Goal: Check status

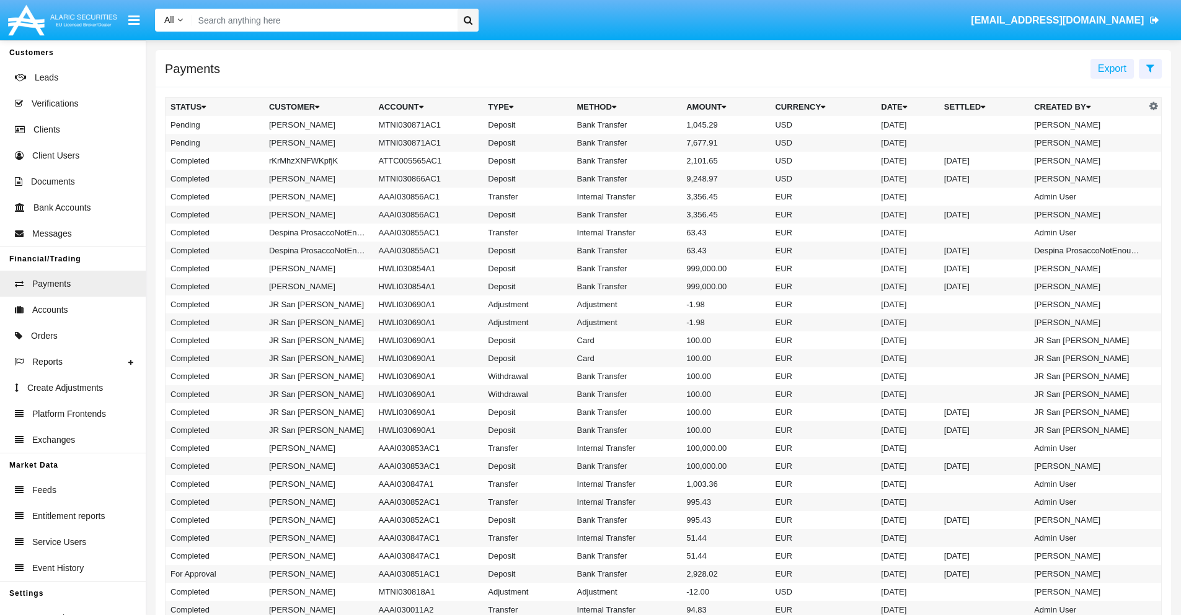
click at [1150, 68] on icon at bounding box center [1150, 68] width 8 height 10
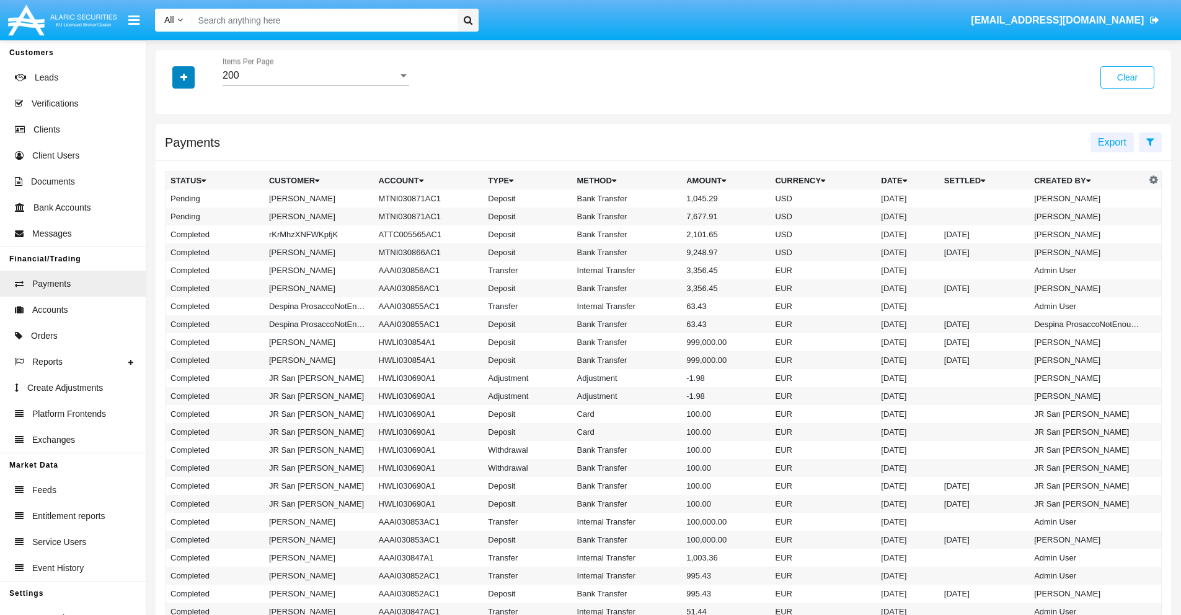
click at [183, 77] on icon "button" at bounding box center [183, 77] width 7 height 9
click at [194, 103] on span "Status" at bounding box center [194, 102] width 28 height 15
click at [170, 108] on input "Status" at bounding box center [170, 108] width 1 height 1
checkbox input "true"
click at [183, 77] on icon "button" at bounding box center [183, 77] width 7 height 9
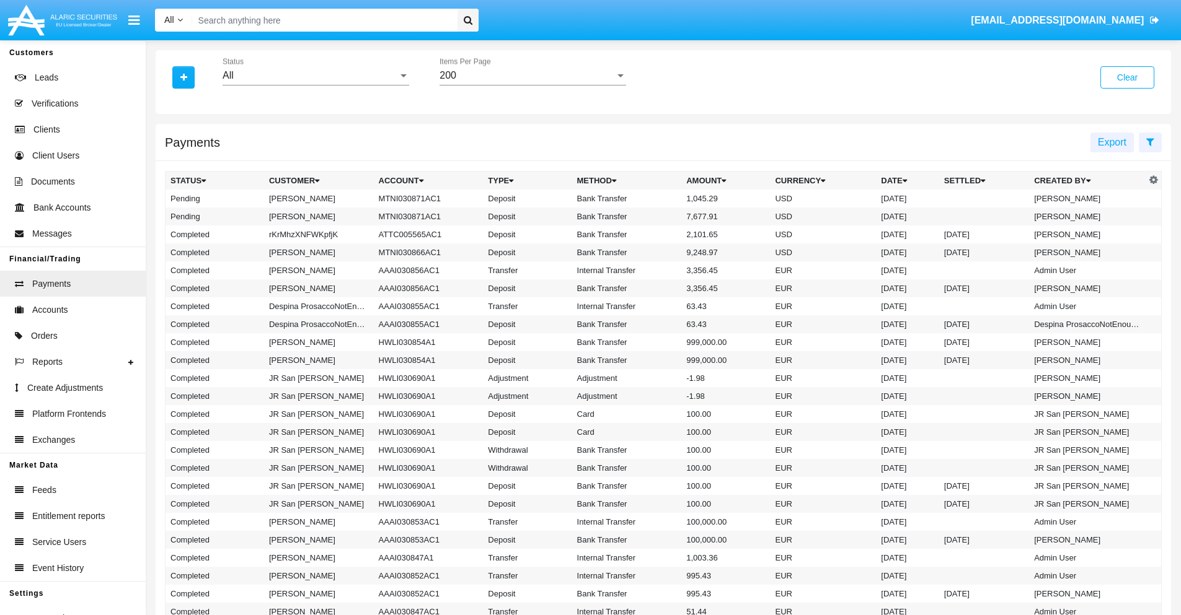
click at [315, 76] on div "All" at bounding box center [309, 75] width 175 height 11
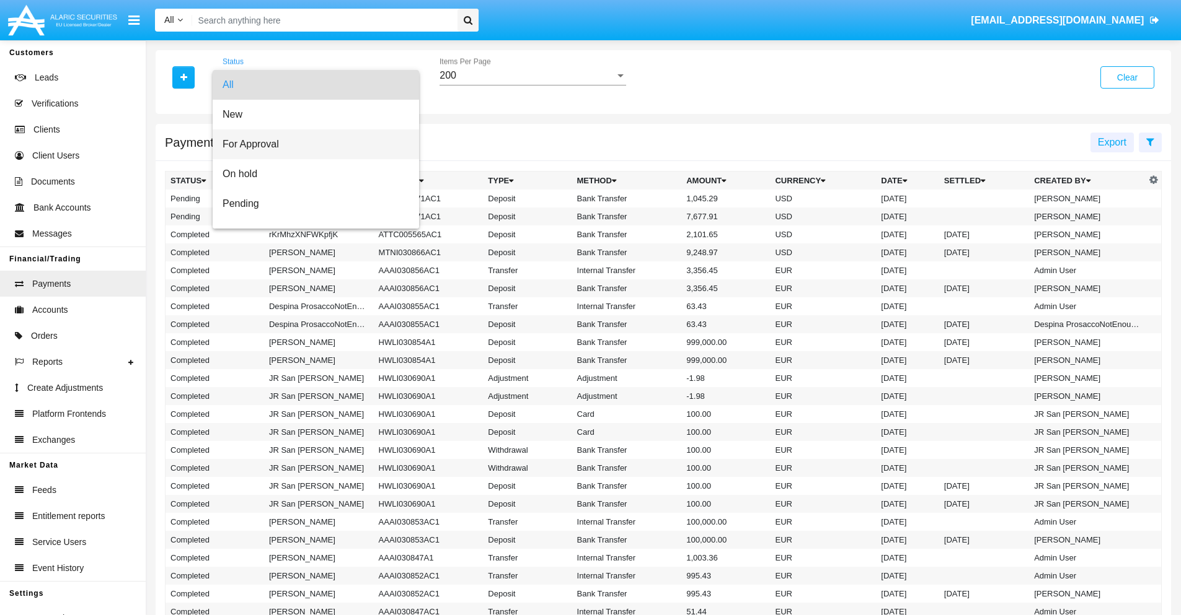
click at [311, 144] on span "For Approval" at bounding box center [315, 145] width 187 height 30
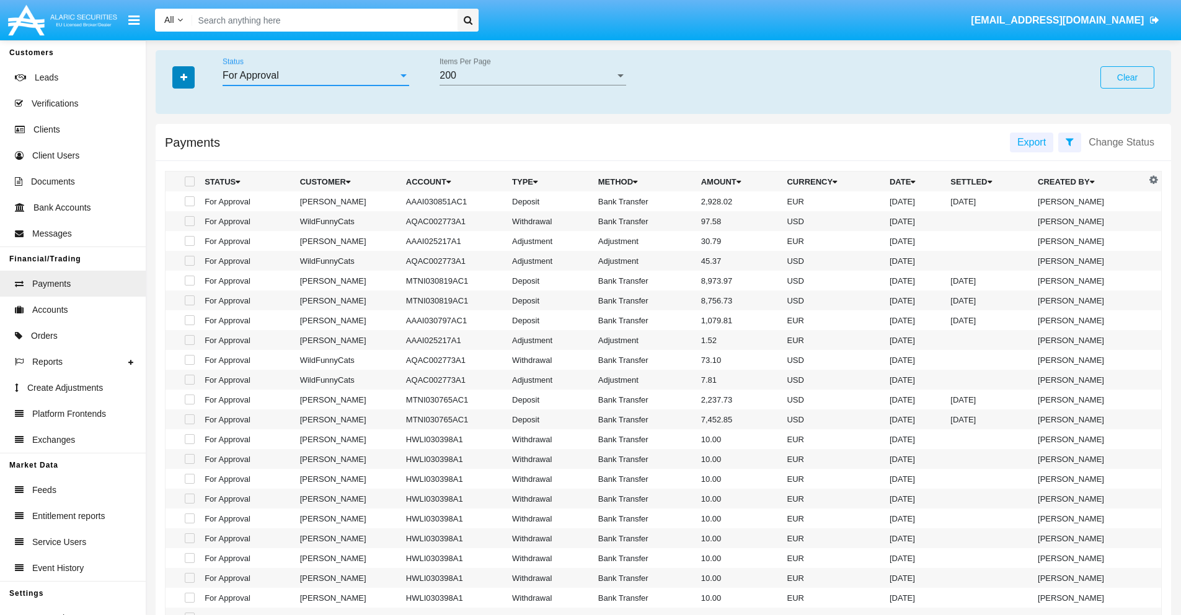
click at [183, 77] on icon "button" at bounding box center [183, 77] width 7 height 9
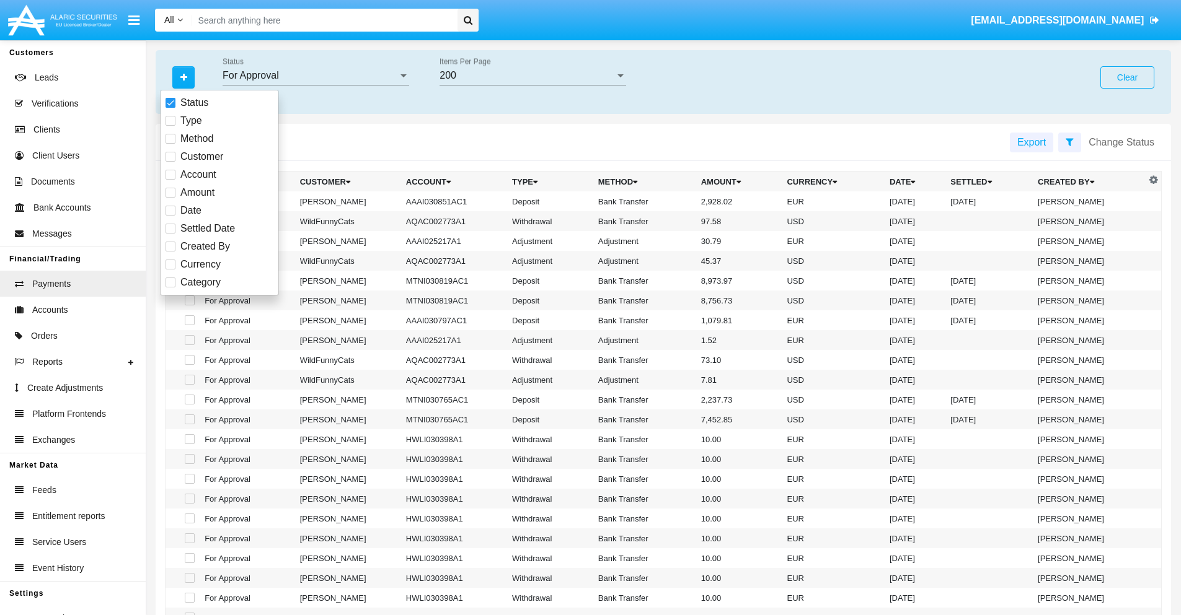
click at [200, 265] on span "Currency" at bounding box center [200, 264] width 40 height 15
click at [170, 270] on input "Currency" at bounding box center [170, 270] width 1 height 1
checkbox input "true"
click at [183, 77] on icon "button" at bounding box center [183, 77] width 7 height 9
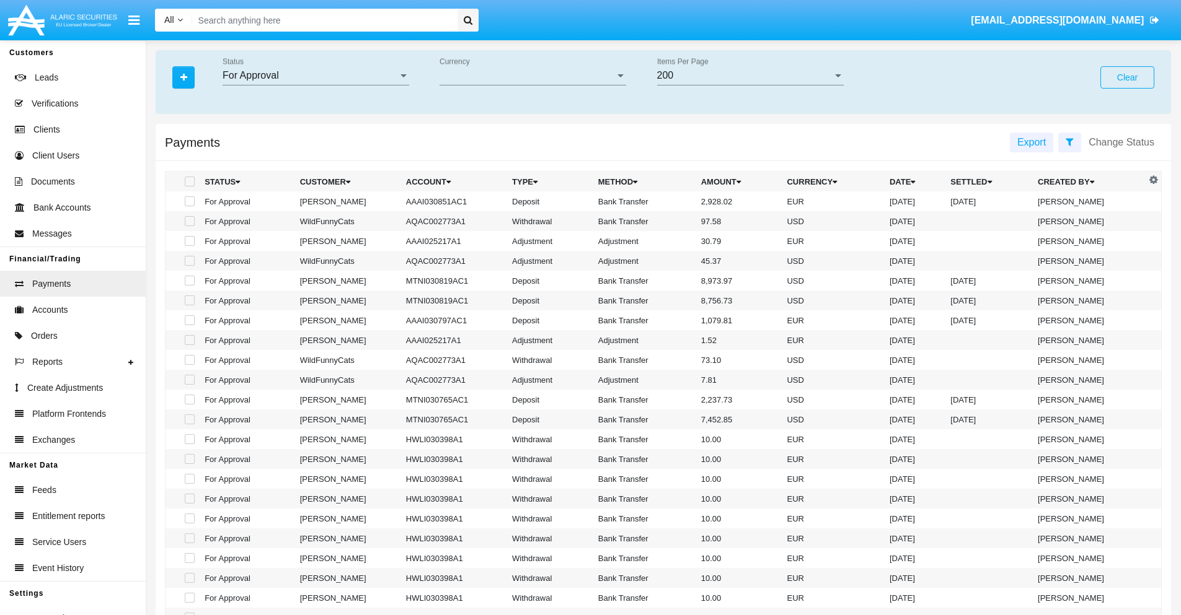
click at [532, 76] on span "Currency" at bounding box center [526, 75] width 175 height 11
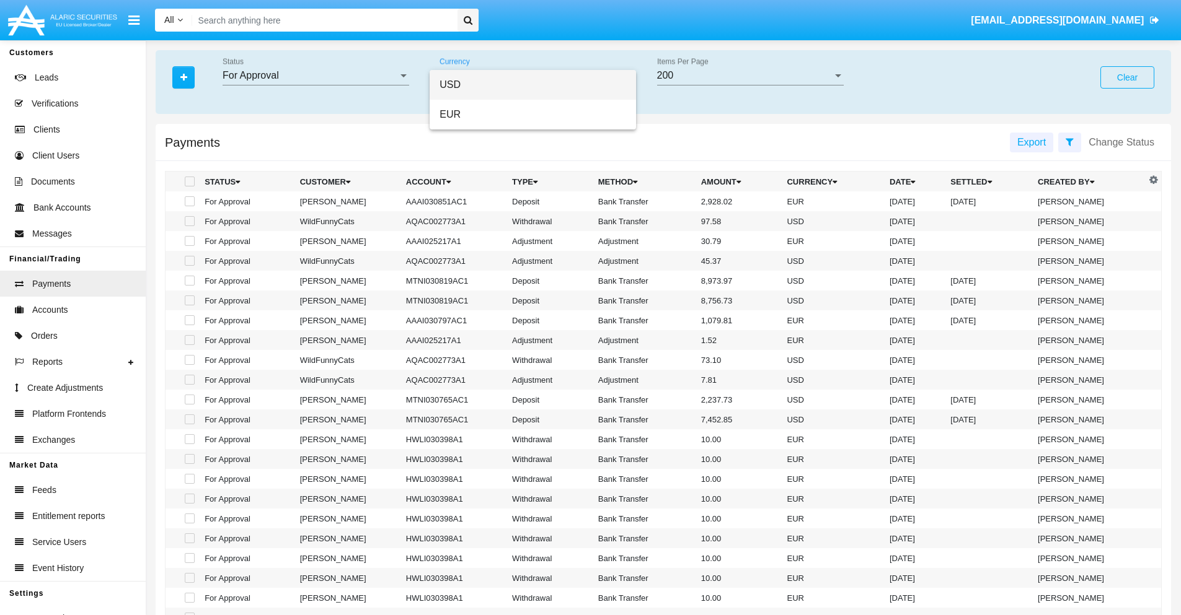
click at [532, 85] on span "USD" at bounding box center [532, 85] width 187 height 30
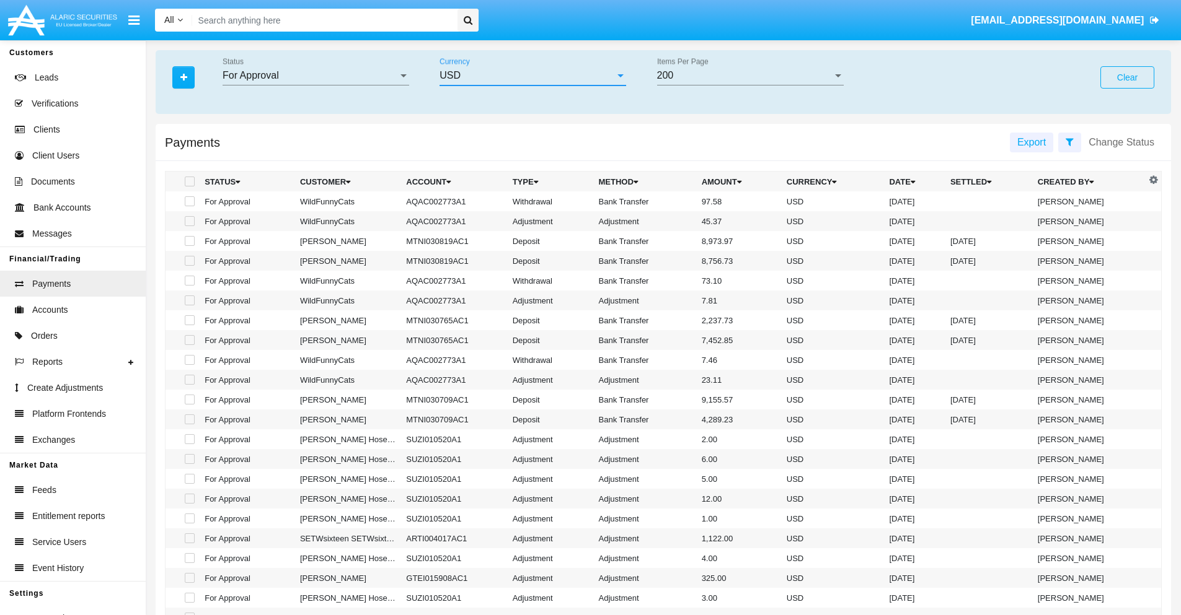
click at [188, 201] on span at bounding box center [190, 201] width 10 height 10
click at [189, 206] on input "checkbox" at bounding box center [189, 206] width 1 height 1
checkbox input "true"
